Goal: Task Accomplishment & Management: Use online tool/utility

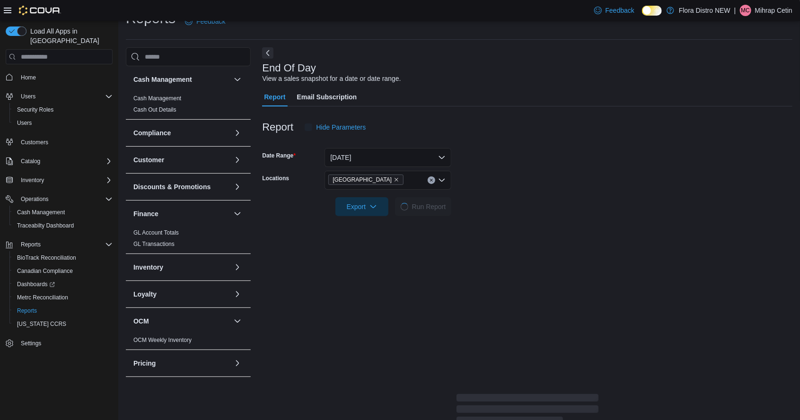
scroll to position [22, 0]
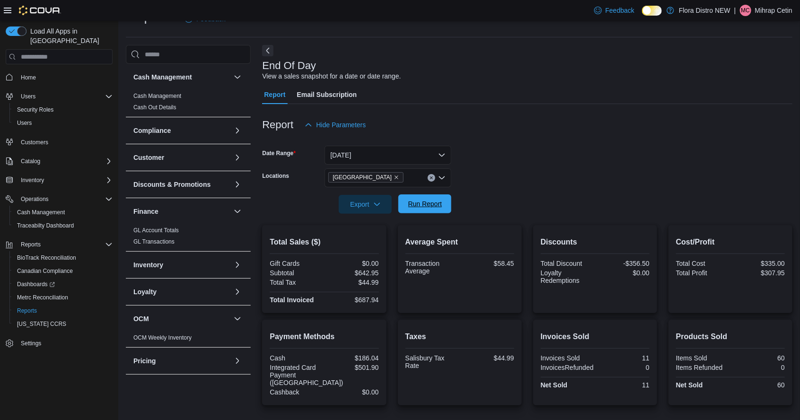
click at [422, 206] on span "Run Report" at bounding box center [425, 203] width 34 height 9
click at [411, 209] on span "Run Report" at bounding box center [425, 203] width 34 height 9
click at [428, 213] on span "Run Report" at bounding box center [425, 203] width 42 height 19
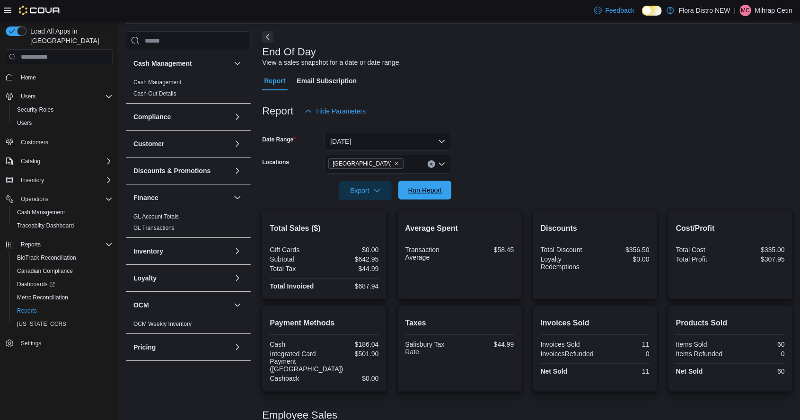
scroll to position [79, 0]
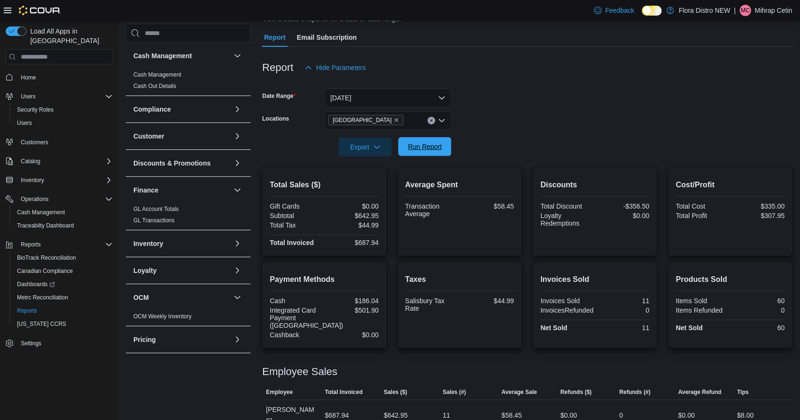
click at [423, 149] on span "Run Report" at bounding box center [425, 146] width 34 height 9
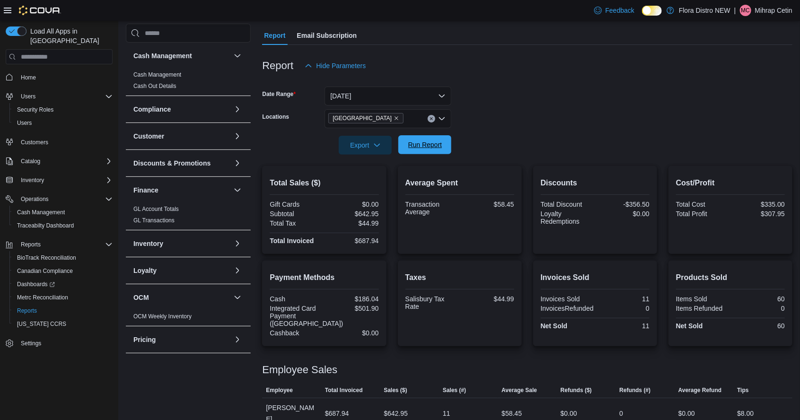
click at [427, 138] on div "Export Run Report" at bounding box center [356, 145] width 189 height 19
click at [436, 154] on span "Run Report" at bounding box center [425, 144] width 42 height 19
click at [419, 138] on div "Export Run Report" at bounding box center [356, 145] width 189 height 19
